Goal: Transaction & Acquisition: Obtain resource

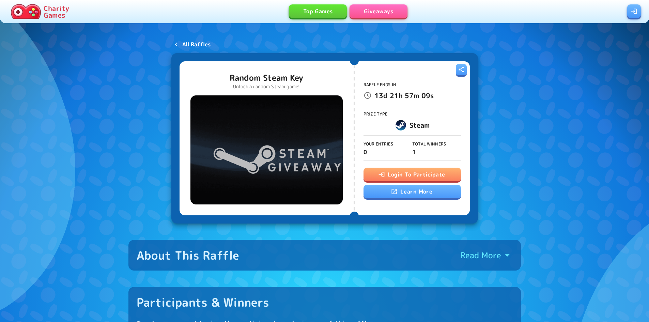
click at [408, 174] on button "Login To Participate" at bounding box center [412, 175] width 97 height 14
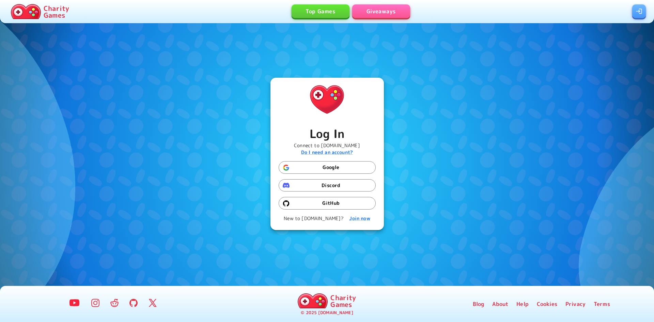
click at [330, 168] on button "Google" at bounding box center [327, 167] width 97 height 13
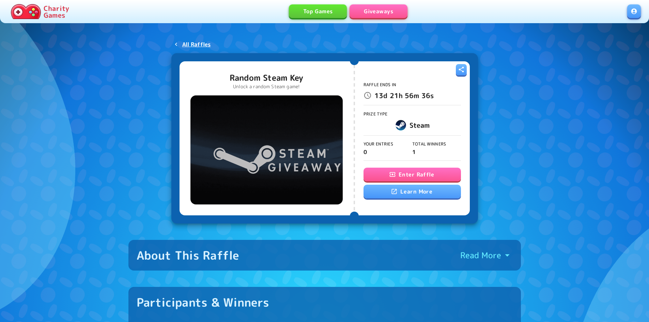
click at [423, 171] on button "Enter Raffle" at bounding box center [412, 175] width 97 height 14
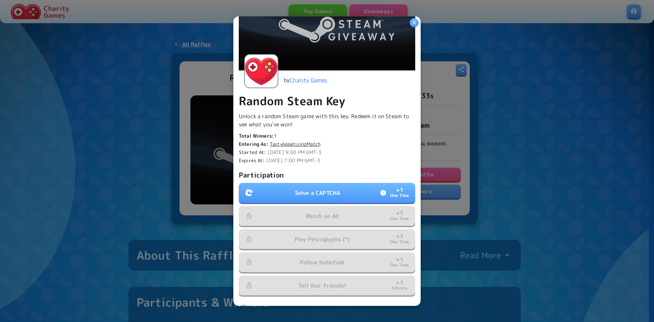
scroll to position [97, 0]
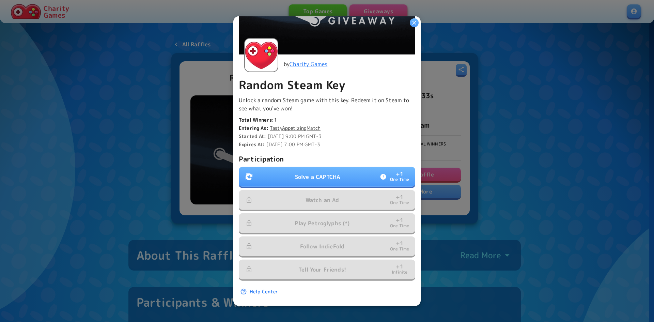
click at [326, 173] on p "Solve a CAPTCHA" at bounding box center [317, 177] width 45 height 8
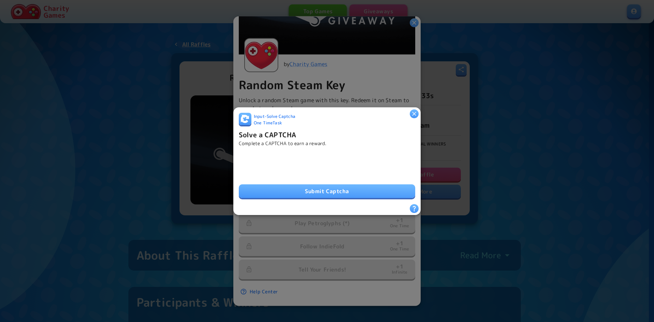
click at [303, 184] on button "Submit Captcha" at bounding box center [327, 191] width 177 height 14
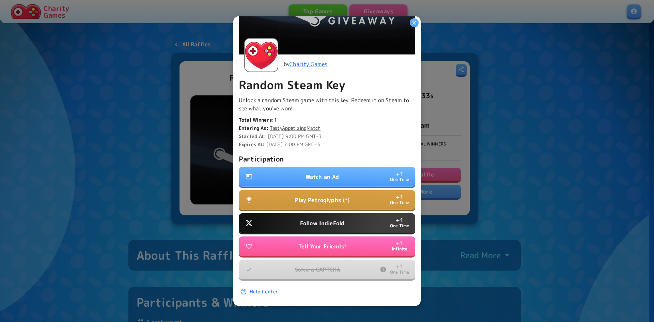
click at [339, 174] on button "Watch an Ad + 1 One Time" at bounding box center [327, 177] width 177 height 20
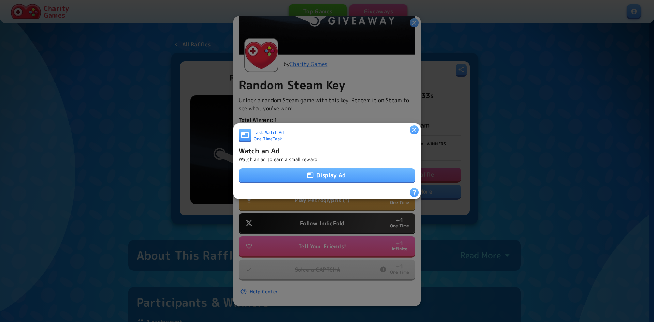
click at [338, 174] on button "Display Ad" at bounding box center [327, 175] width 177 height 14
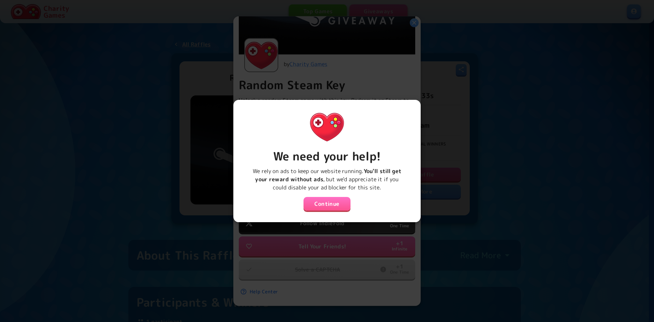
click at [332, 201] on button "Continue" at bounding box center [327, 204] width 47 height 14
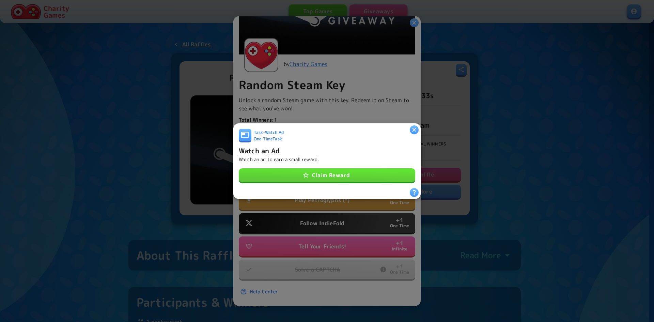
click at [330, 173] on button "Claim Reward" at bounding box center [327, 175] width 177 height 14
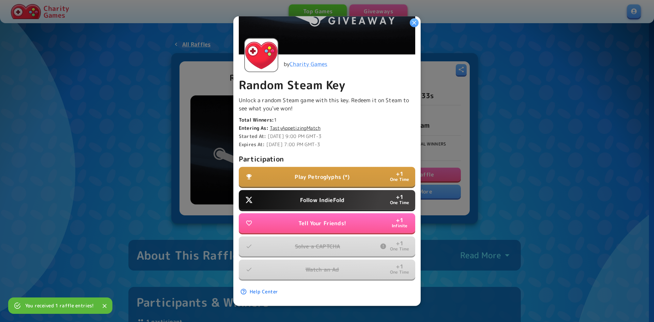
click at [336, 196] on p "Follow IndieFold" at bounding box center [322, 200] width 44 height 8
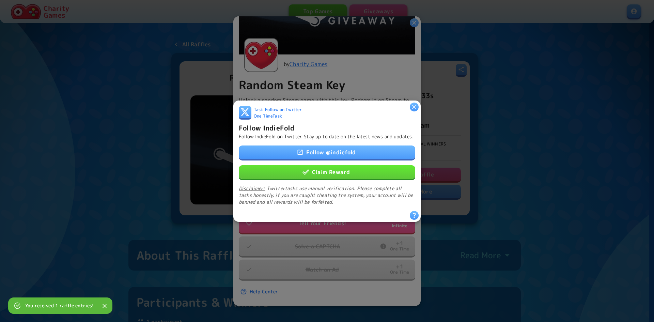
click at [336, 157] on link "Follow @ indiefold" at bounding box center [327, 152] width 177 height 14
click at [361, 170] on button "Claim Reward" at bounding box center [327, 172] width 177 height 14
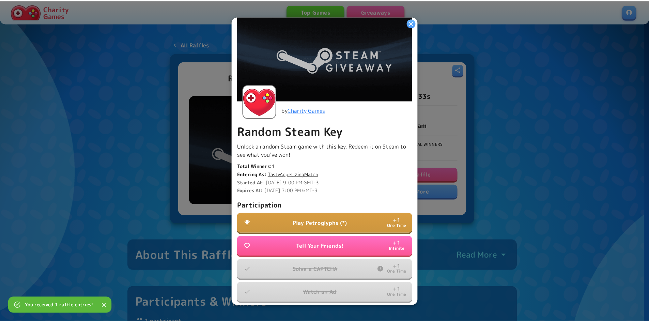
scroll to position [29, 0]
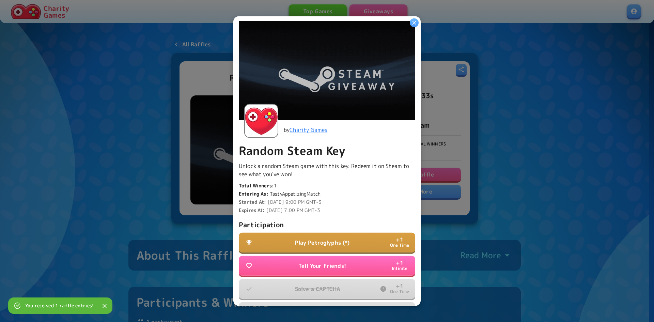
click at [414, 28] on div "Ends In 2 weeks Entrants 1 Total entries 3 Your entries 3 by Charity Games Rand…" at bounding box center [326, 161] width 187 height 290
click at [414, 27] on div "Ends In 2 weeks Entrants 1 Total entries 3 Your entries 3 by Charity Games Rand…" at bounding box center [326, 161] width 187 height 290
click at [416, 27] on button "button" at bounding box center [414, 22] width 9 height 9
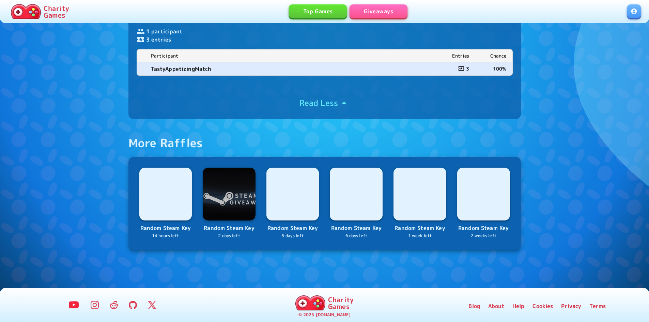
scroll to position [292, 0]
